Goal: Task Accomplishment & Management: Manage account settings

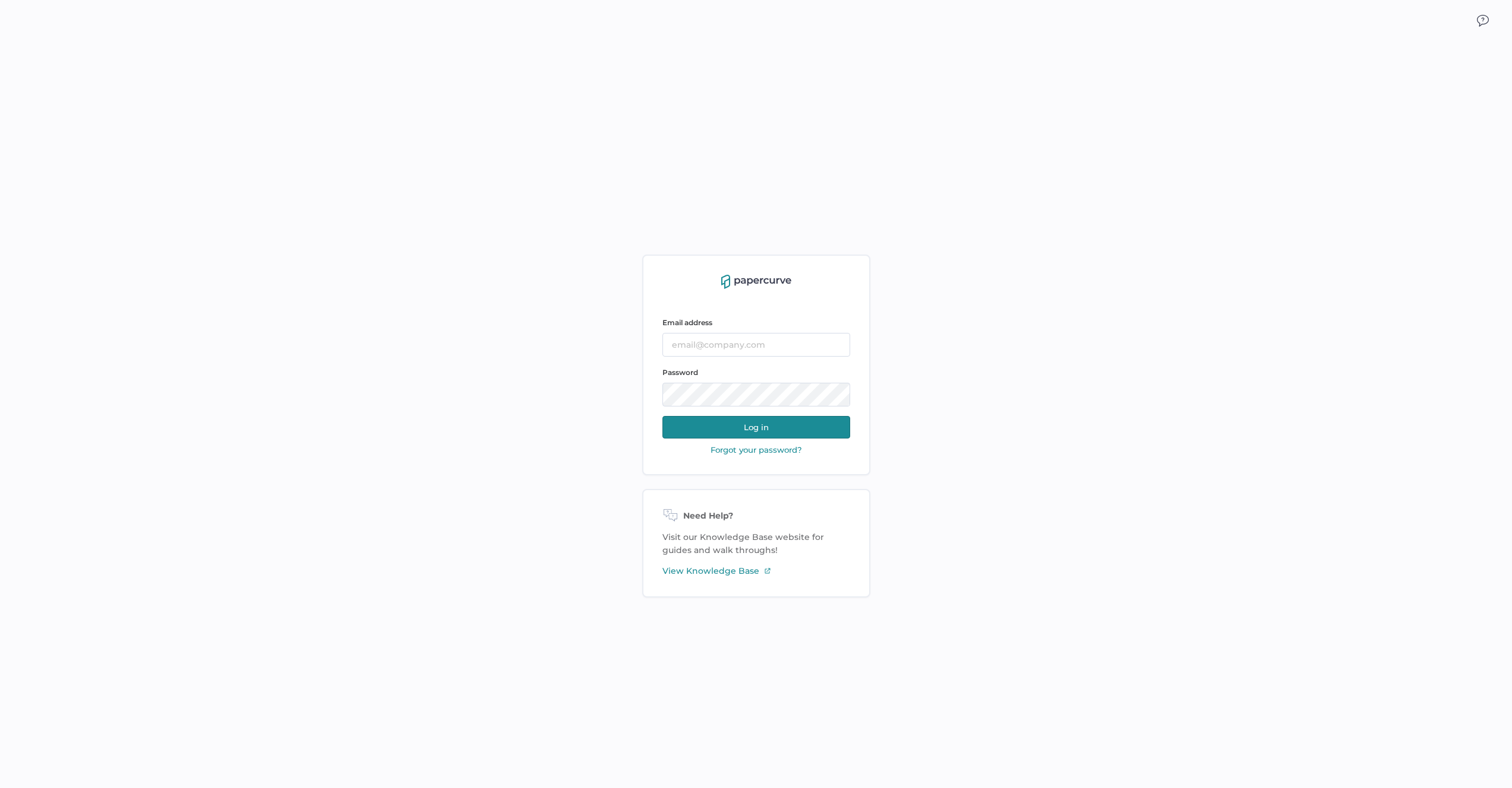
click at [819, 358] on div "Email address Password Log in" at bounding box center [756, 378] width 188 height 132
click at [818, 348] on input "text" at bounding box center [756, 345] width 188 height 24
type input "antonio.salumbides@papercurve.com"
